Goal: Go to known website: Access a specific website the user already knows

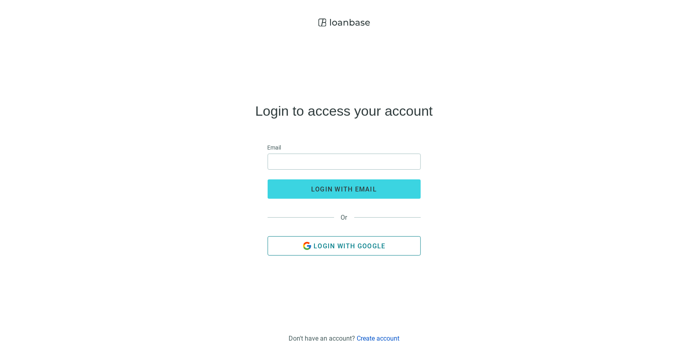
click at [318, 249] on span "Login with Google" at bounding box center [349, 246] width 72 height 8
